Goal: Information Seeking & Learning: Compare options

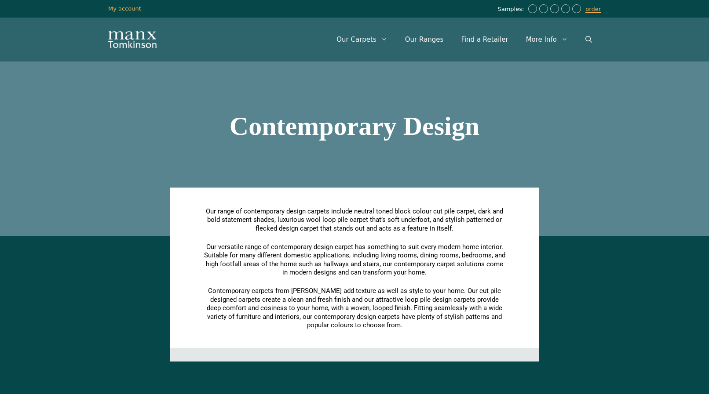
scroll to position [277, 0]
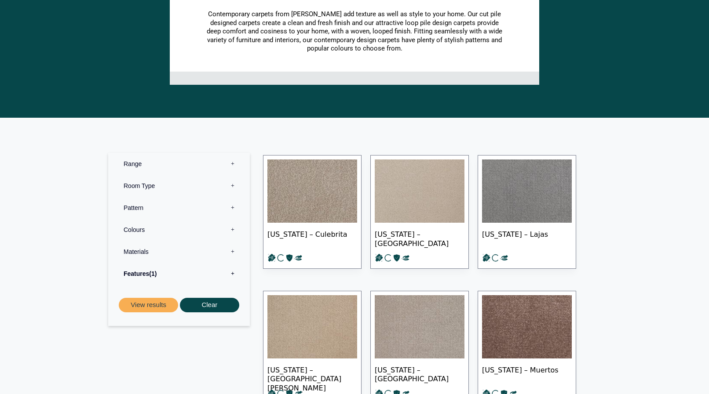
click at [329, 212] on img at bounding box center [312, 191] width 90 height 63
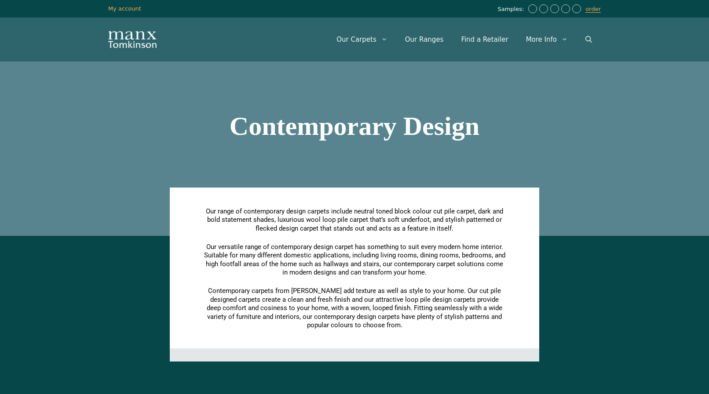
scroll to position [277, 0]
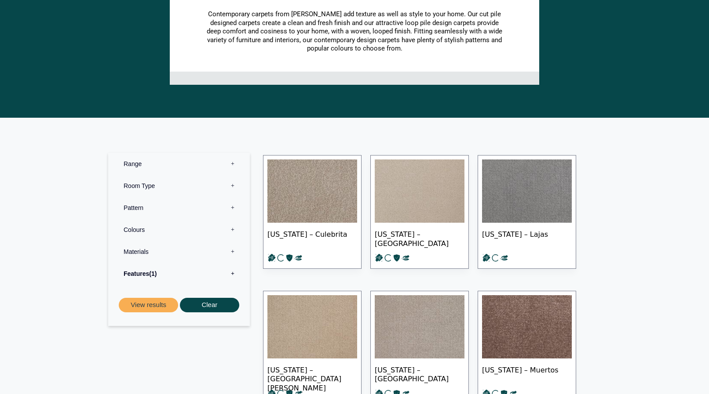
click at [401, 324] on img at bounding box center [420, 326] width 90 height 63
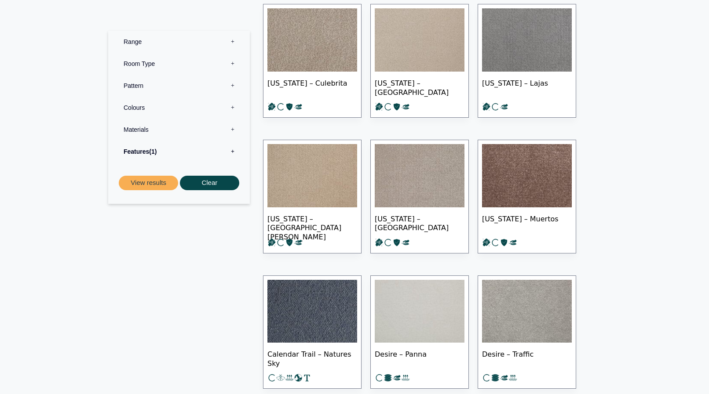
scroll to position [443, 0]
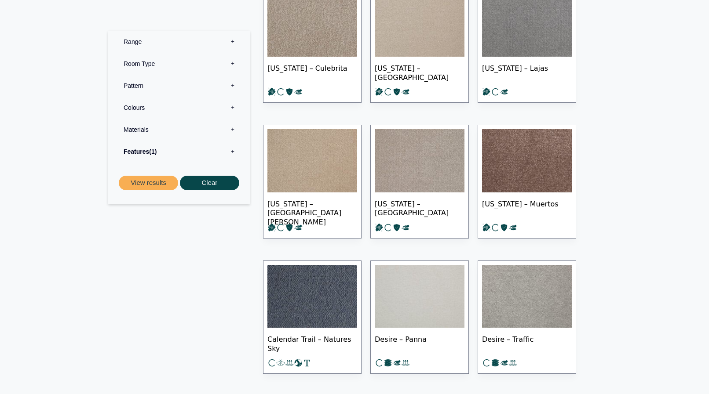
click at [394, 171] on img at bounding box center [420, 160] width 90 height 63
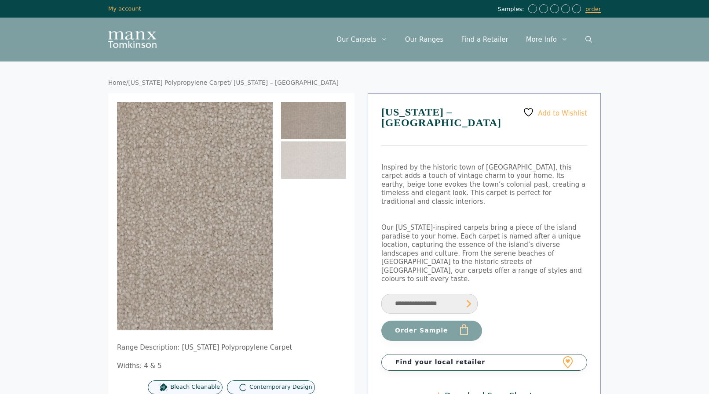
click at [255, 276] on img at bounding box center [219, 184] width 352 height 352
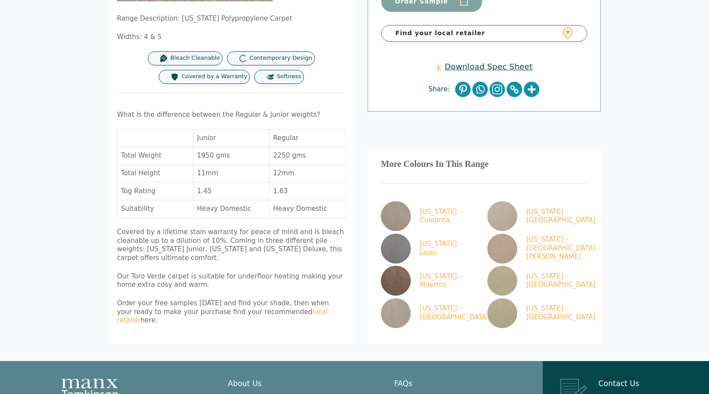
scroll to position [332, 0]
